Goal: Task Accomplishment & Management: Manage account settings

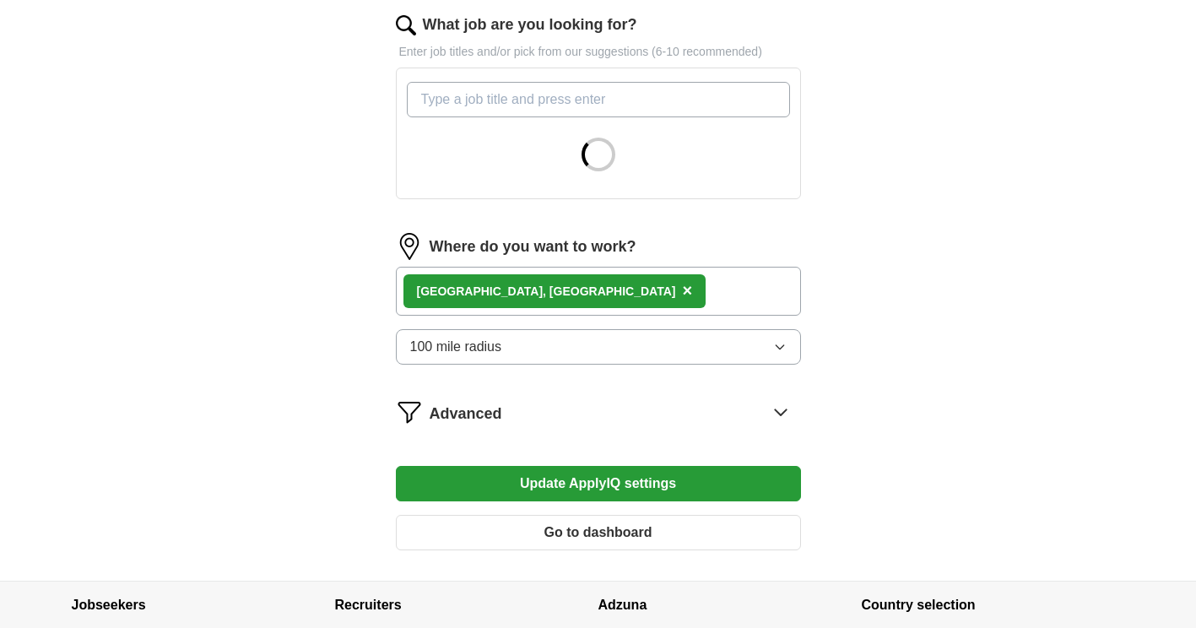
scroll to position [591, 0]
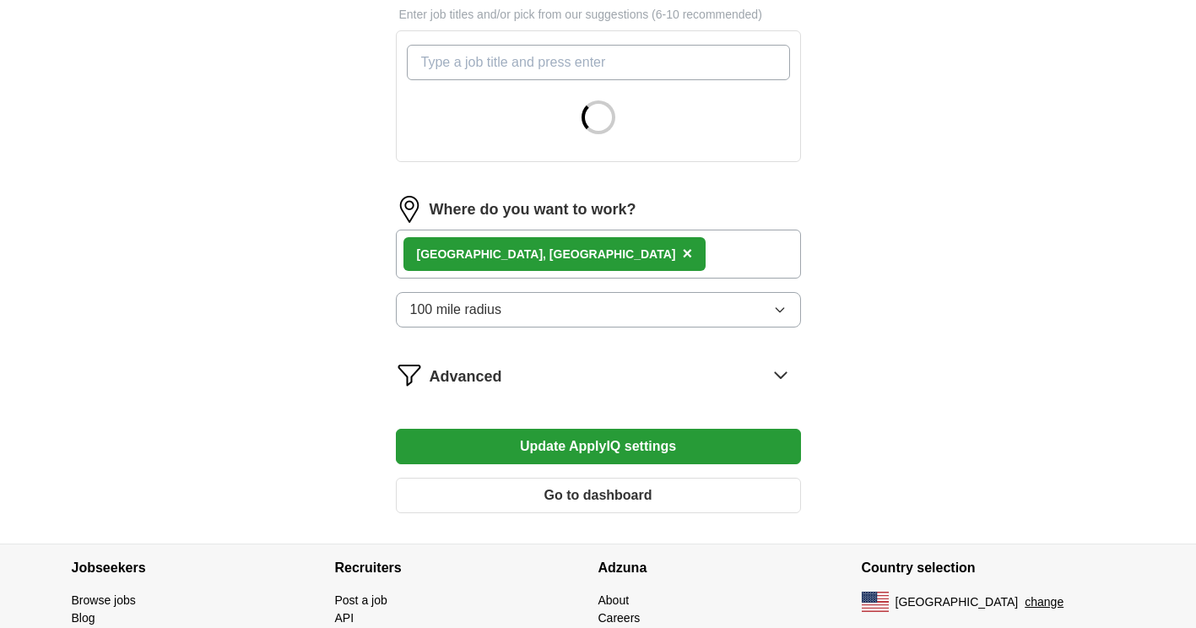
click at [779, 378] on icon at bounding box center [780, 374] width 27 height 27
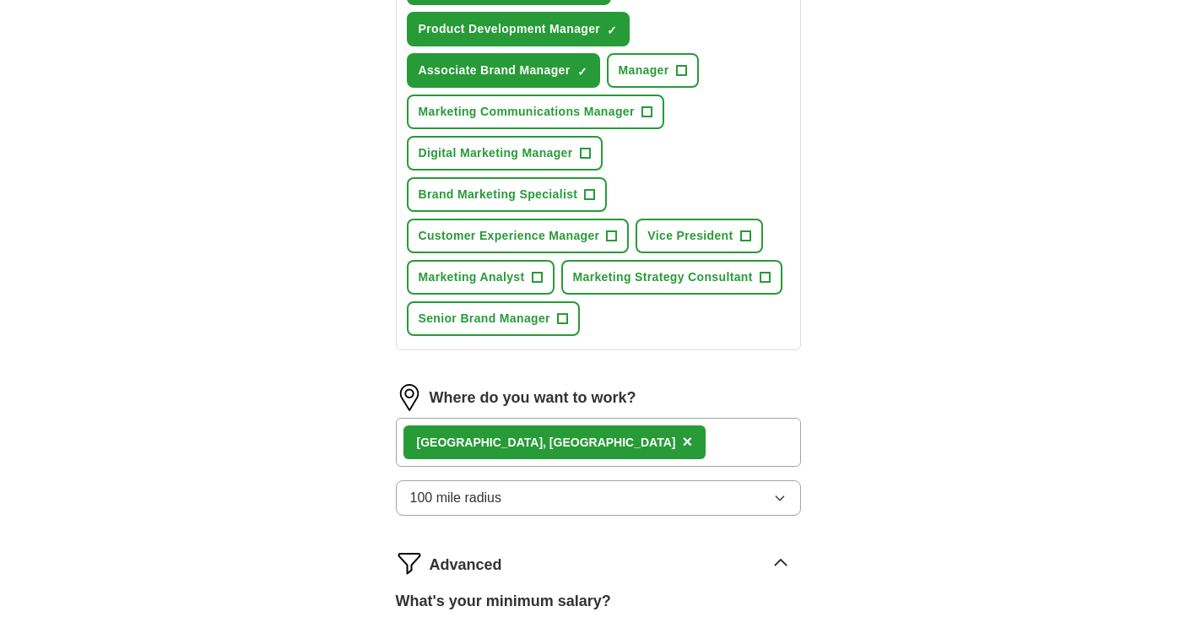
scroll to position [1182, 0]
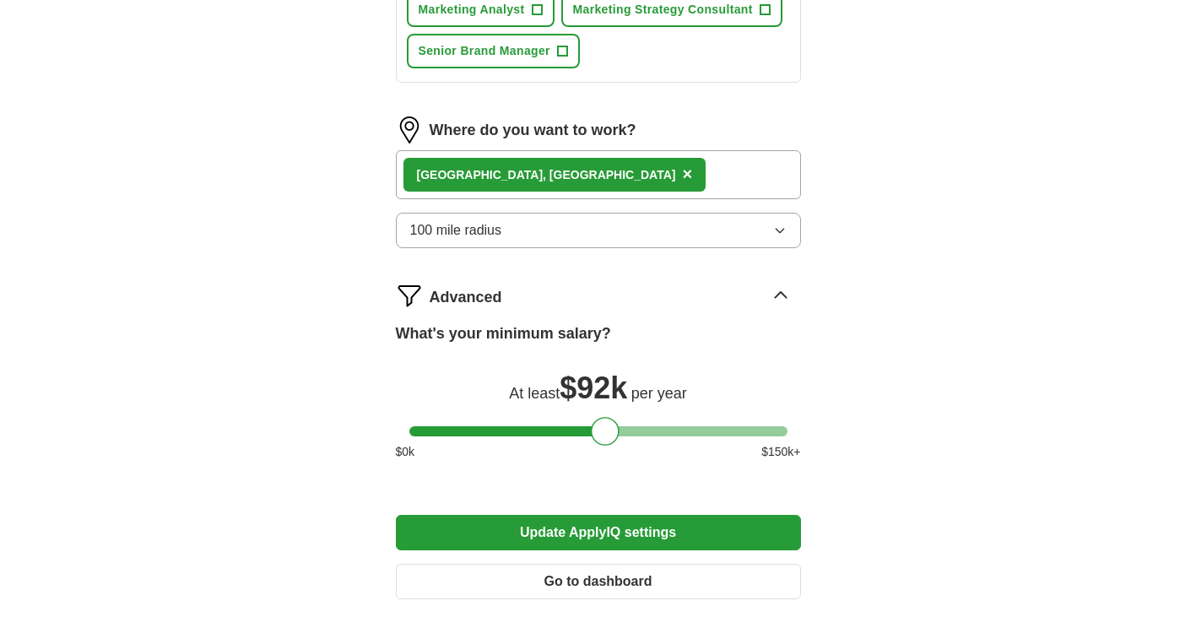
click at [583, 172] on div "[GEOGRAPHIC_DATA], [GEOGRAPHIC_DATA] ×" at bounding box center [598, 174] width 405 height 49
click at [682, 174] on span "×" at bounding box center [687, 174] width 10 height 19
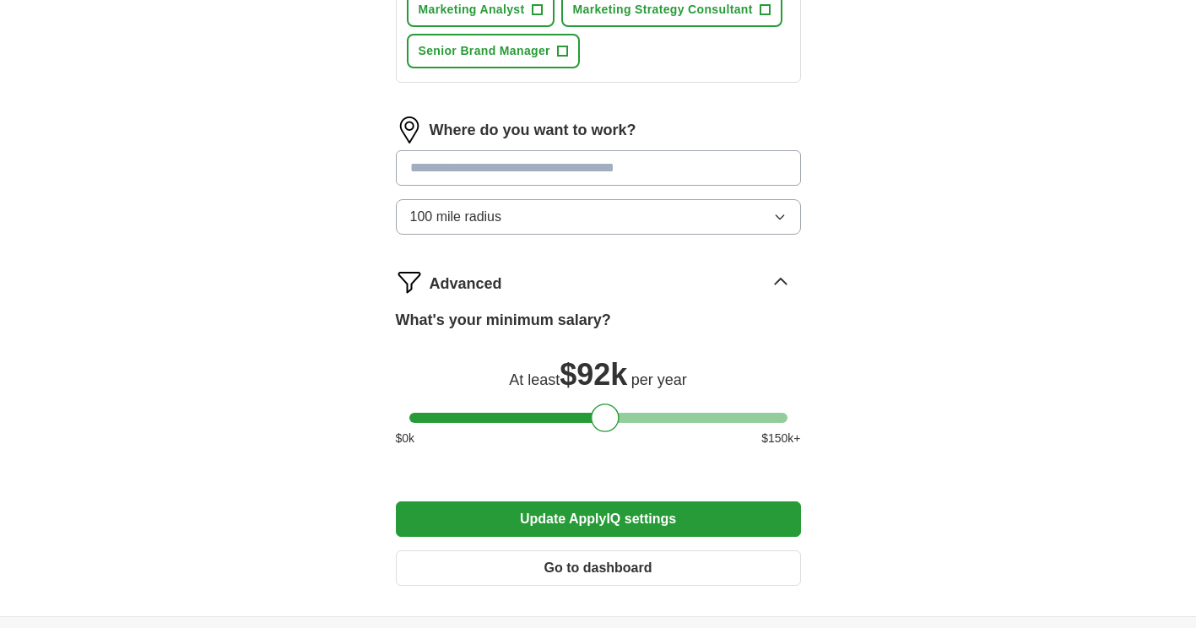
click at [501, 180] on input at bounding box center [598, 167] width 405 height 35
type input "******"
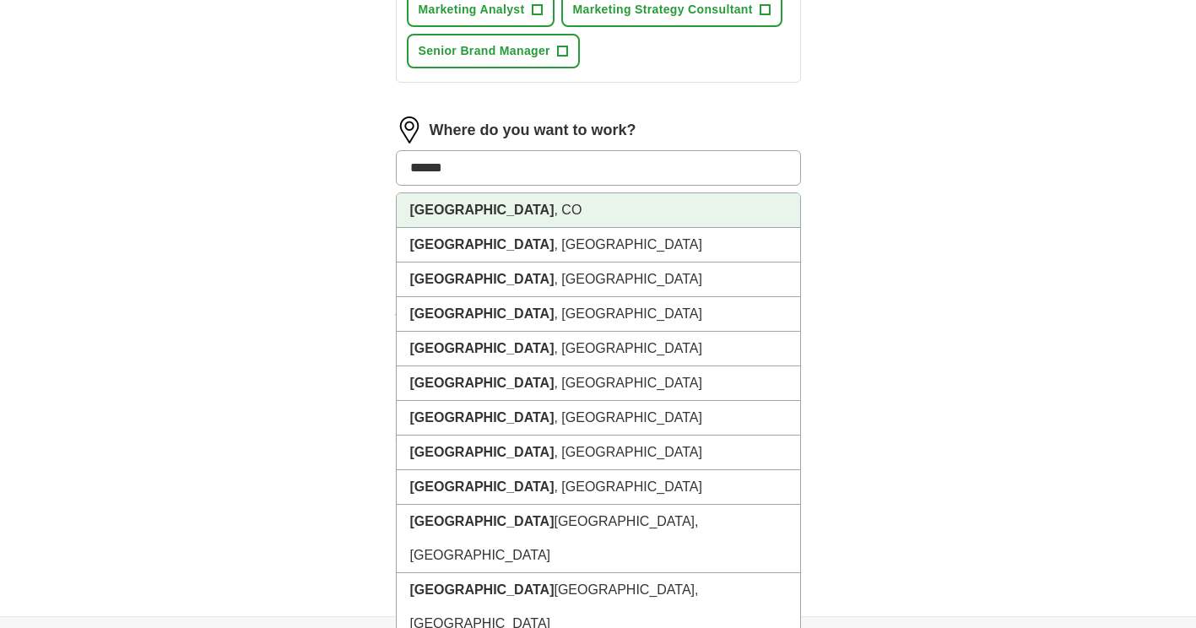
click at [506, 210] on li "[GEOGRAPHIC_DATA] , [GEOGRAPHIC_DATA]" at bounding box center [598, 210] width 403 height 35
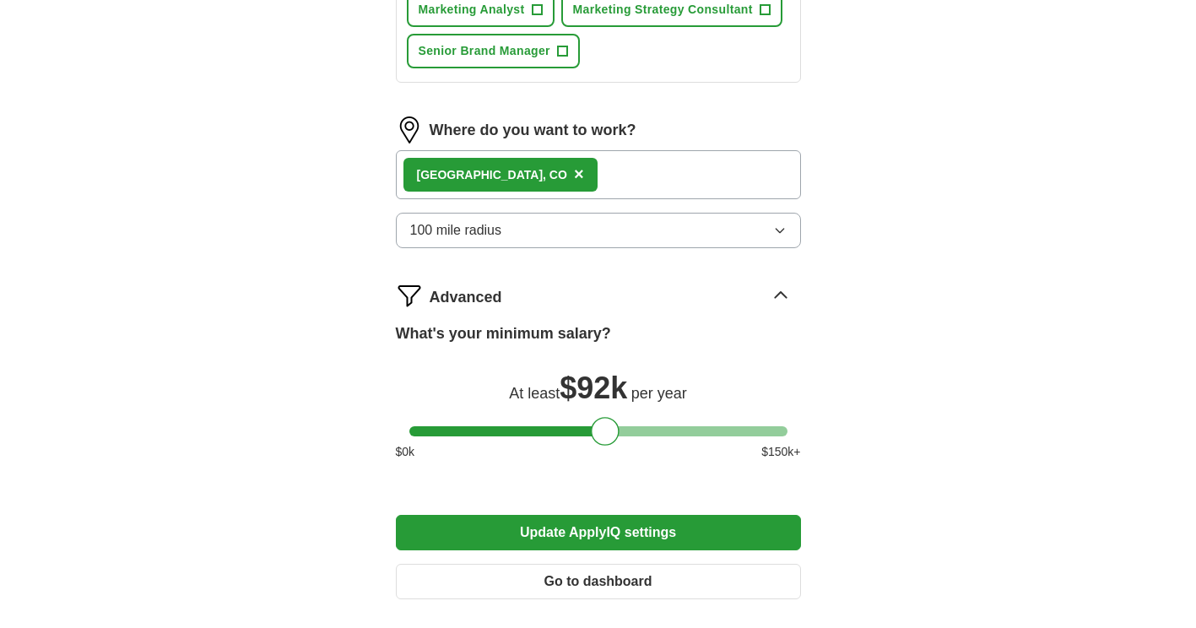
click at [765, 228] on button "100 mile radius" at bounding box center [598, 230] width 405 height 35
click at [594, 528] on button "Update ApplyIQ settings" at bounding box center [598, 532] width 405 height 35
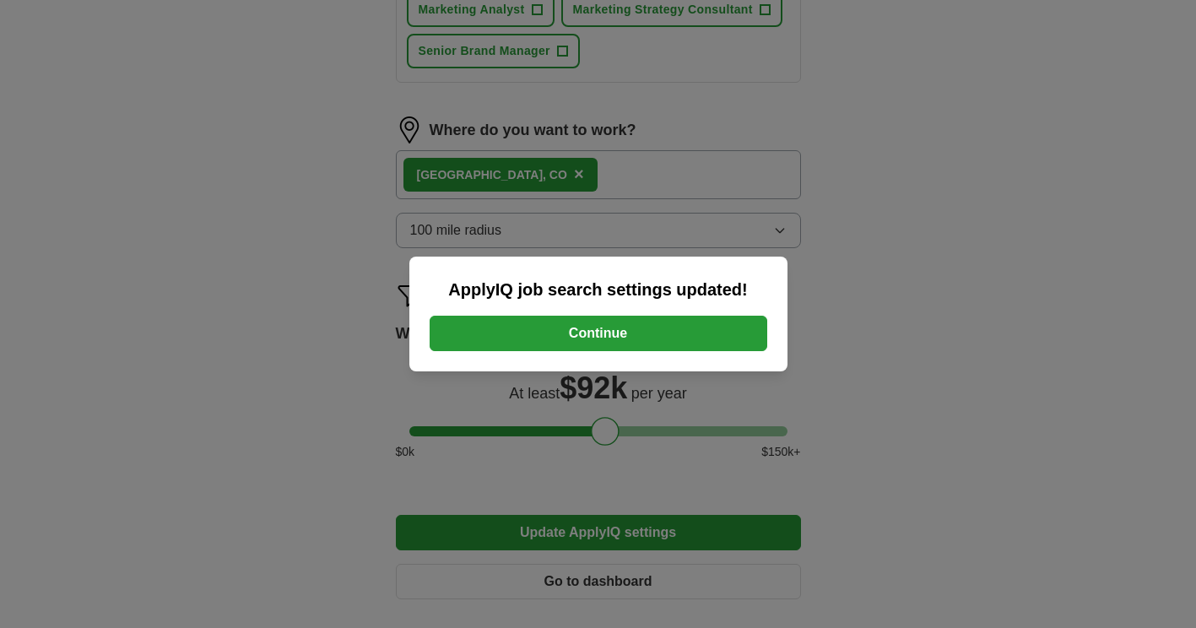
click at [582, 328] on button "Continue" at bounding box center [599, 333] width 338 height 35
